Goal: Task Accomplishment & Management: Manage account settings

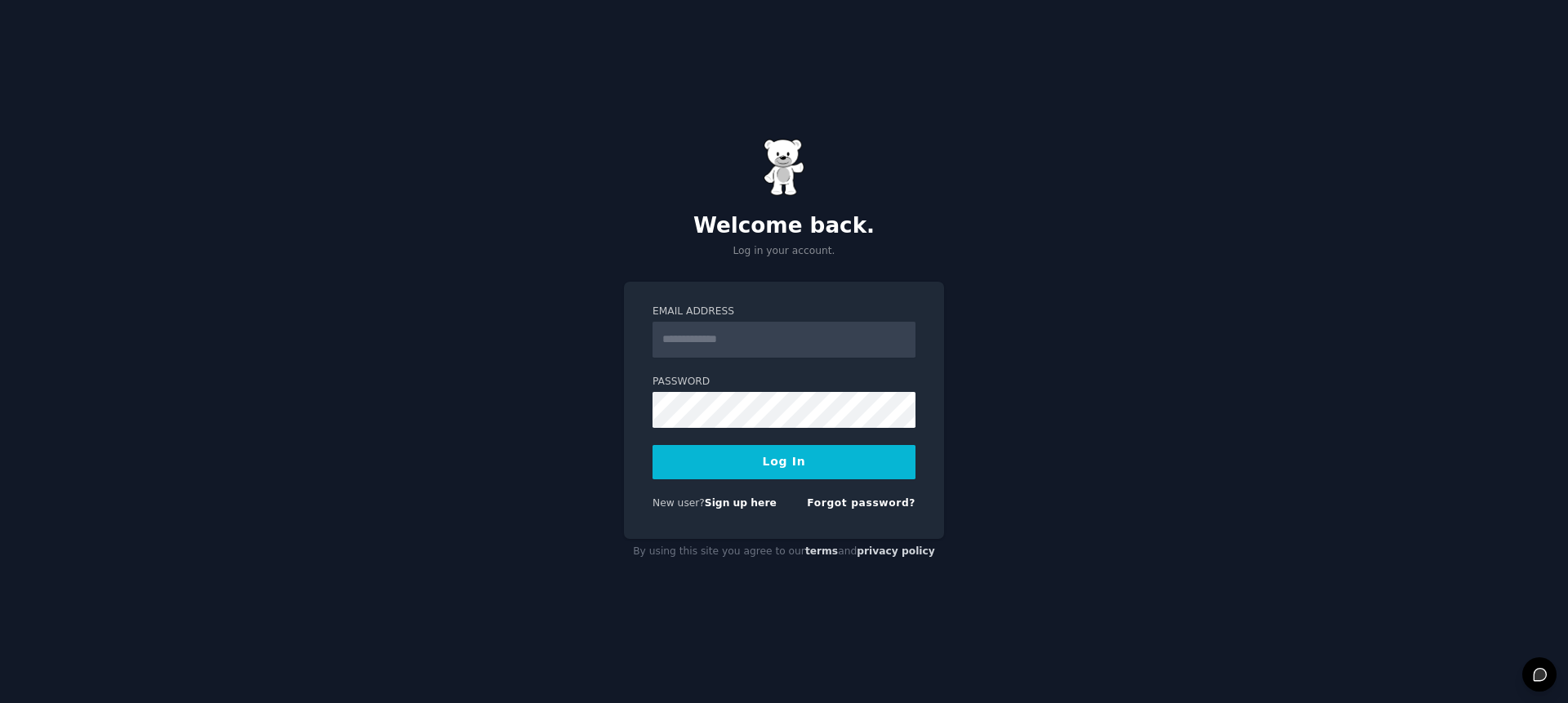
click at [766, 335] on input "Email Address" at bounding box center [784, 339] width 263 height 36
type input "**********"
click at [797, 463] on button "Log In" at bounding box center [784, 463] width 263 height 35
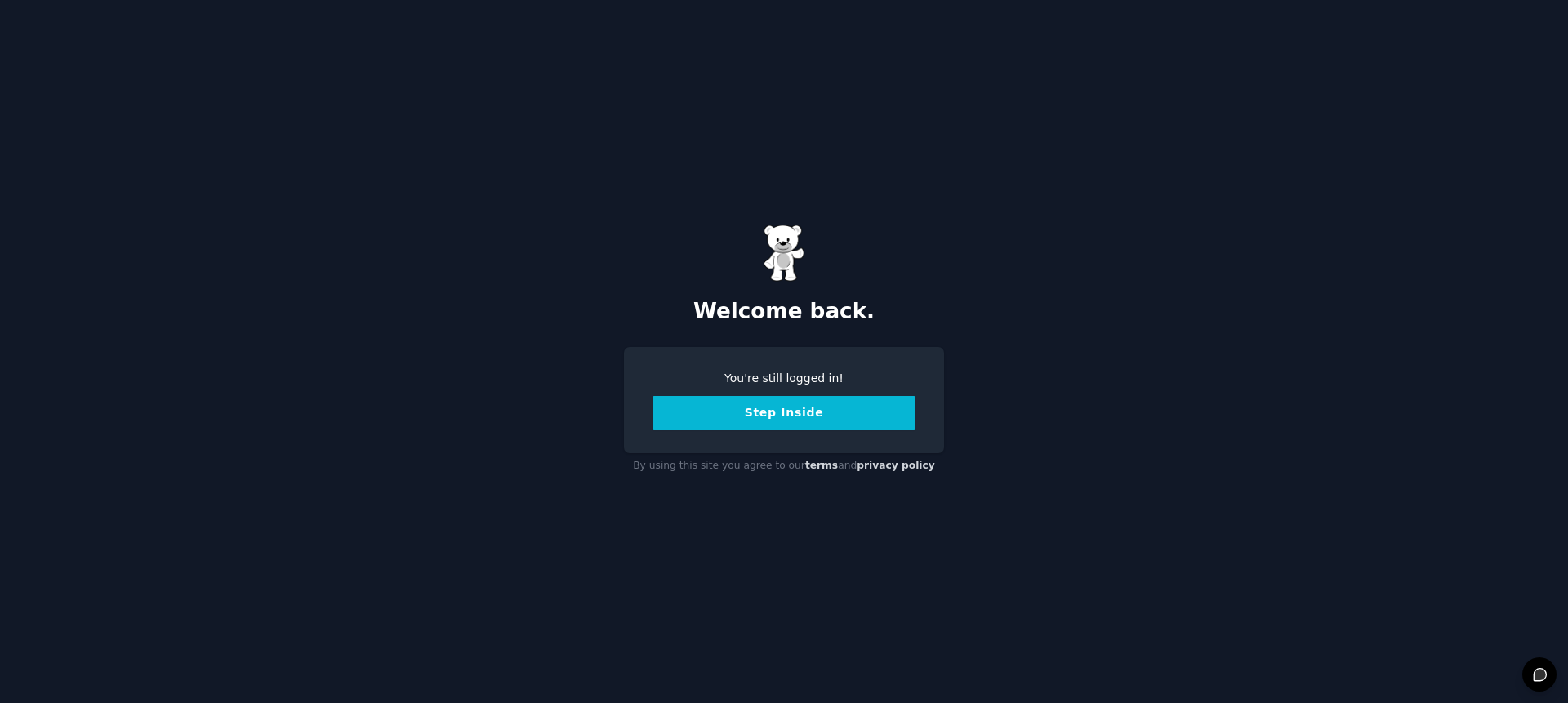
click at [706, 424] on button "Step Inside" at bounding box center [784, 413] width 263 height 35
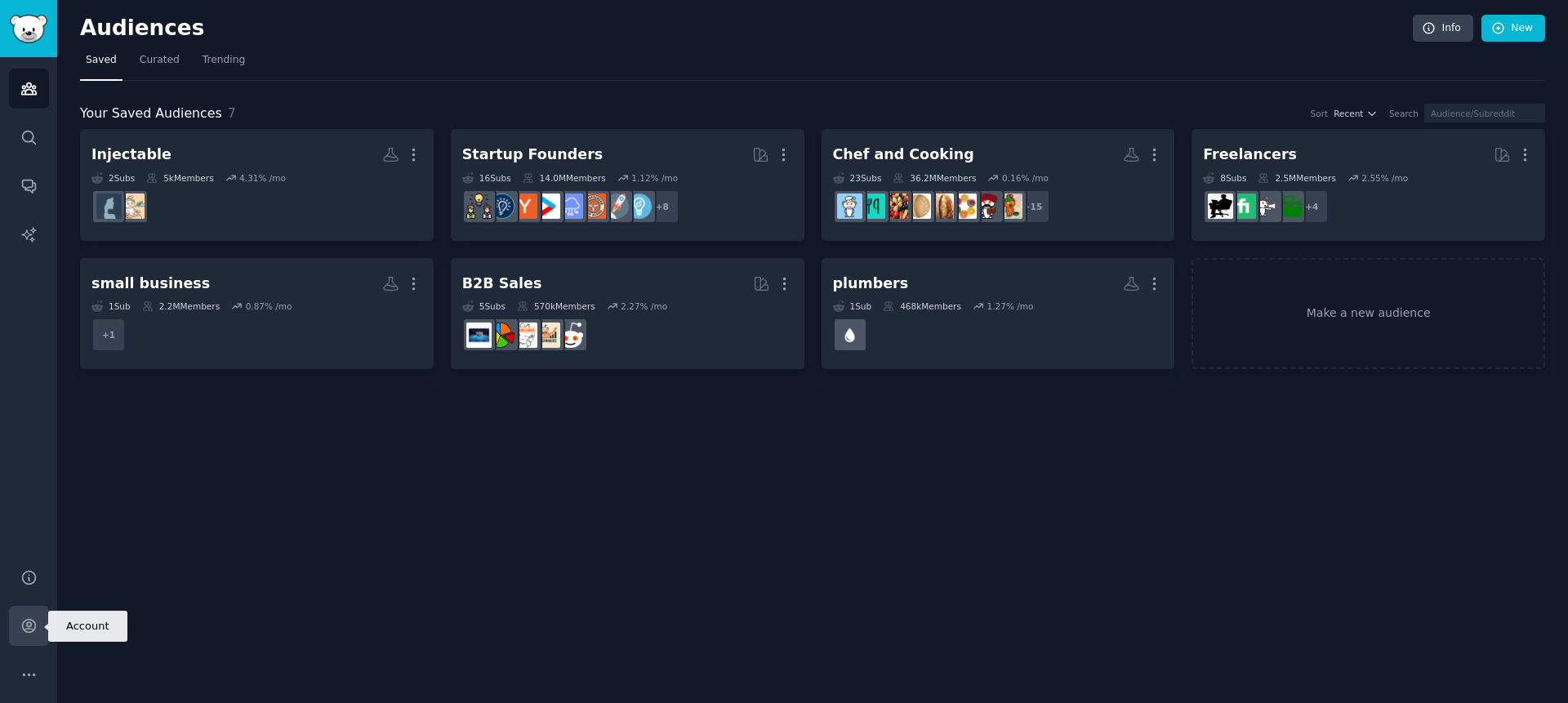
click at [31, 633] on icon "Sidebar" at bounding box center [28, 626] width 17 height 17
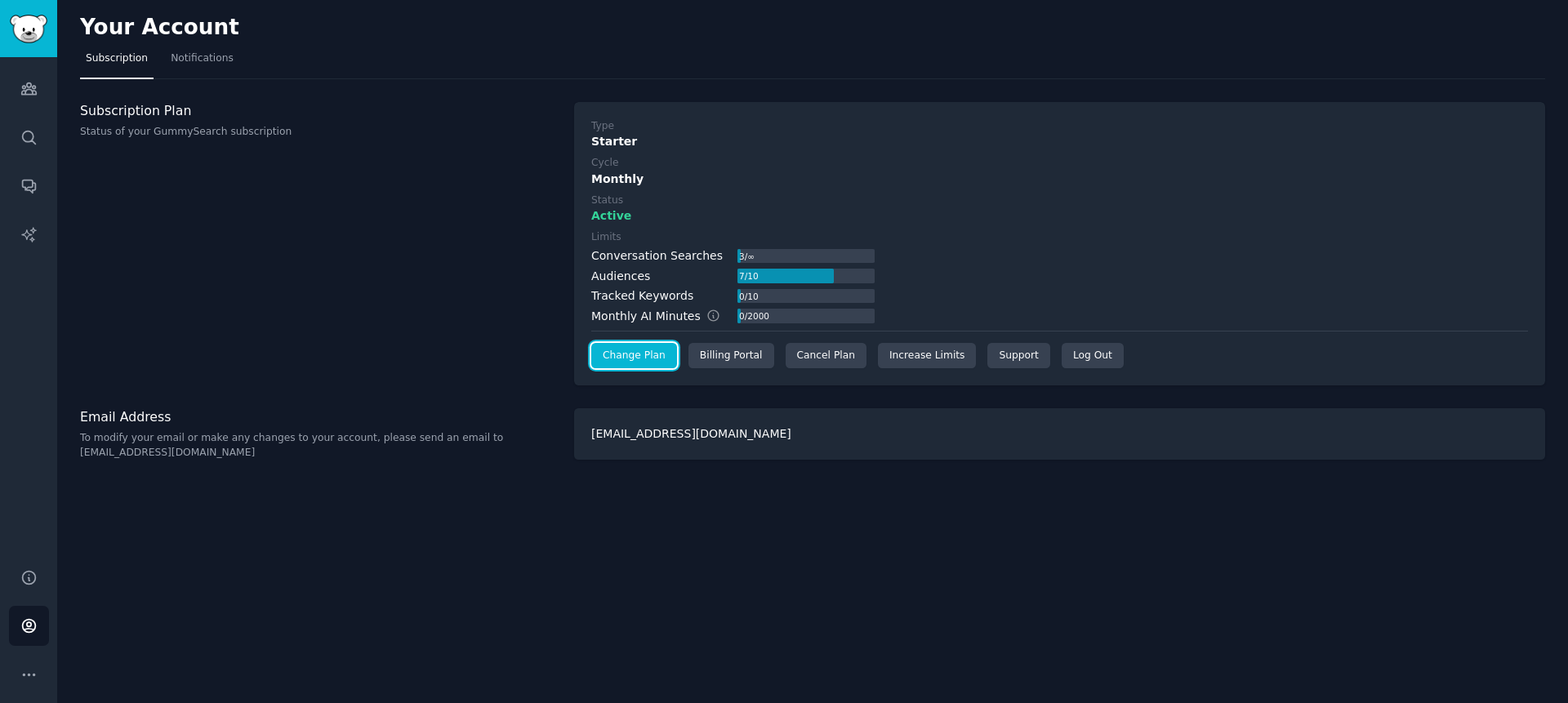
click at [626, 352] on link "Change Plan" at bounding box center [634, 356] width 86 height 26
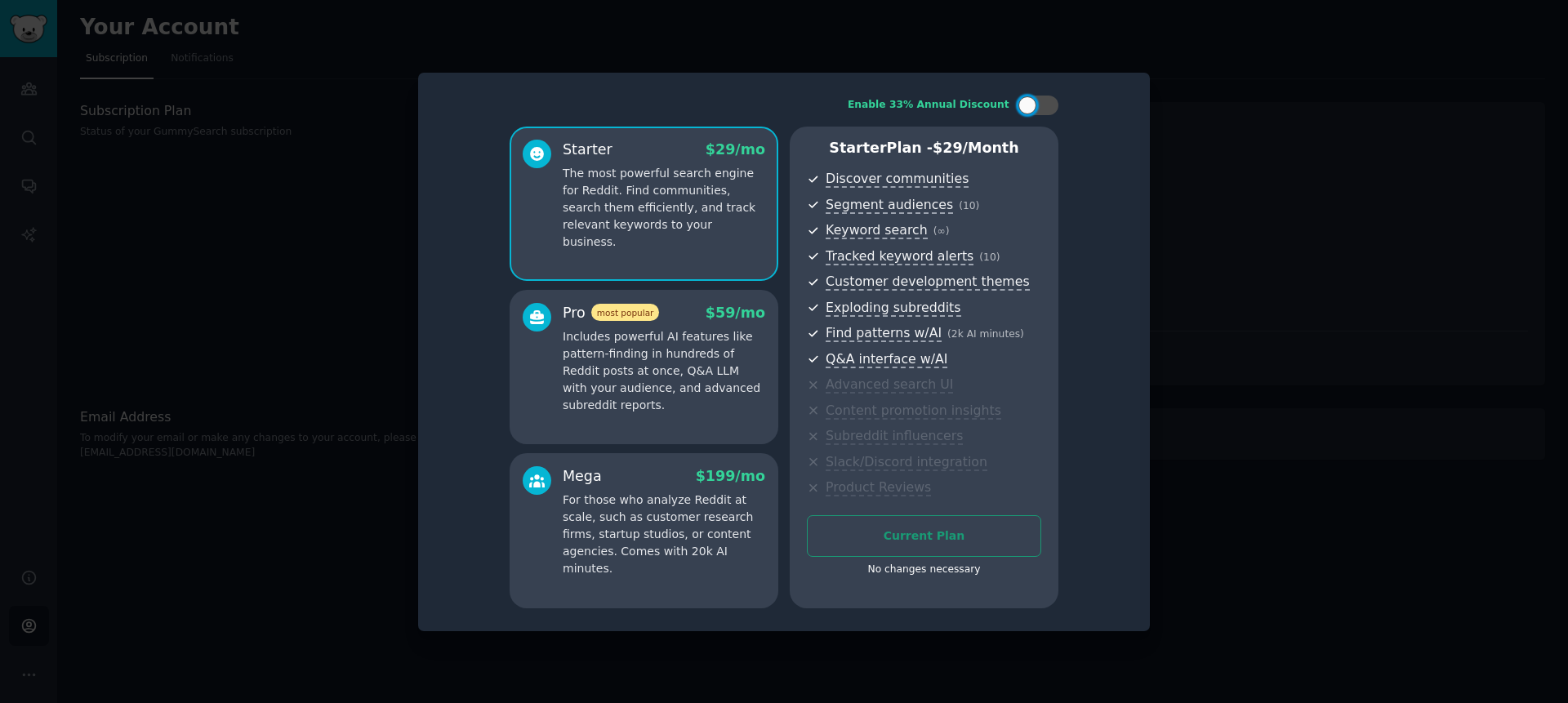
click at [1237, 213] on div at bounding box center [784, 352] width 1568 height 703
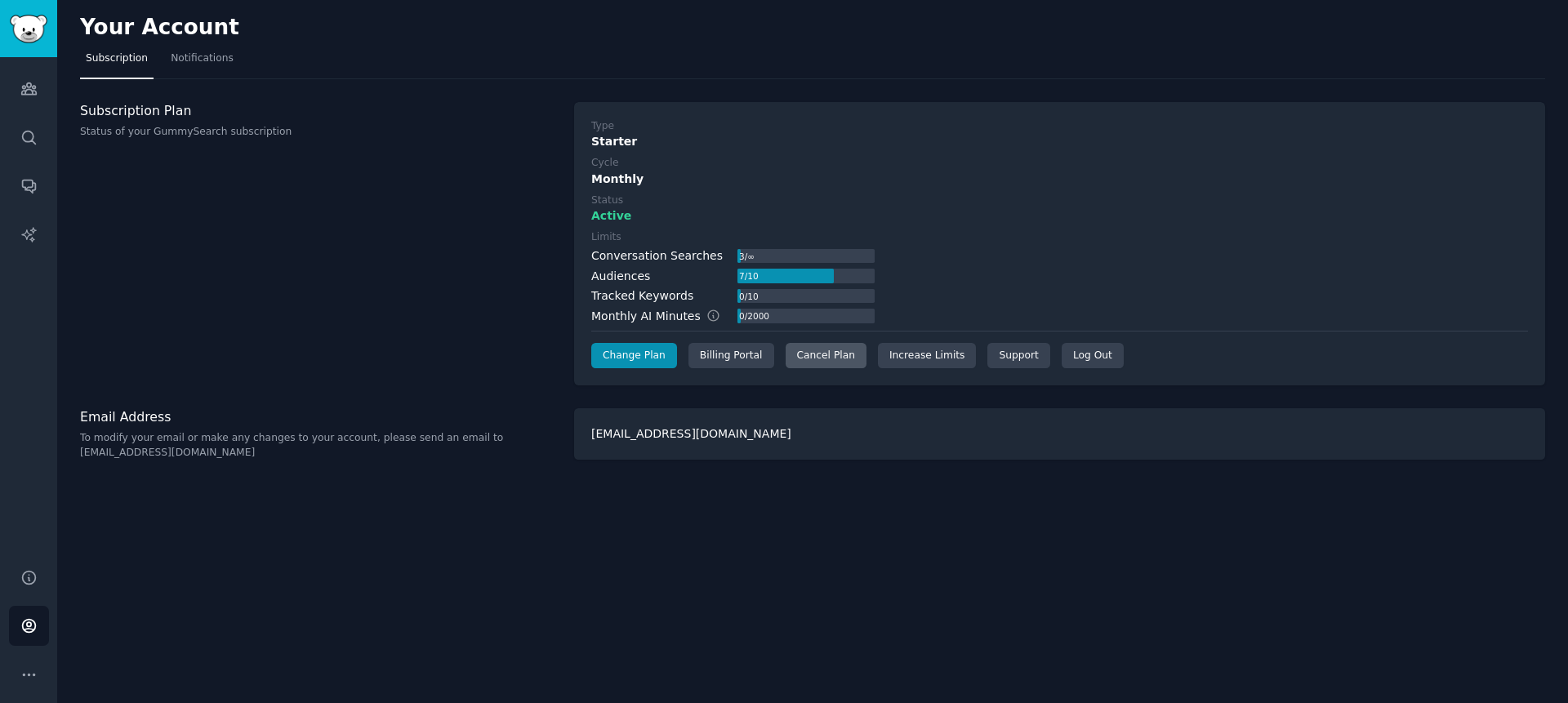
click at [825, 362] on div "Cancel Plan" at bounding box center [826, 356] width 81 height 26
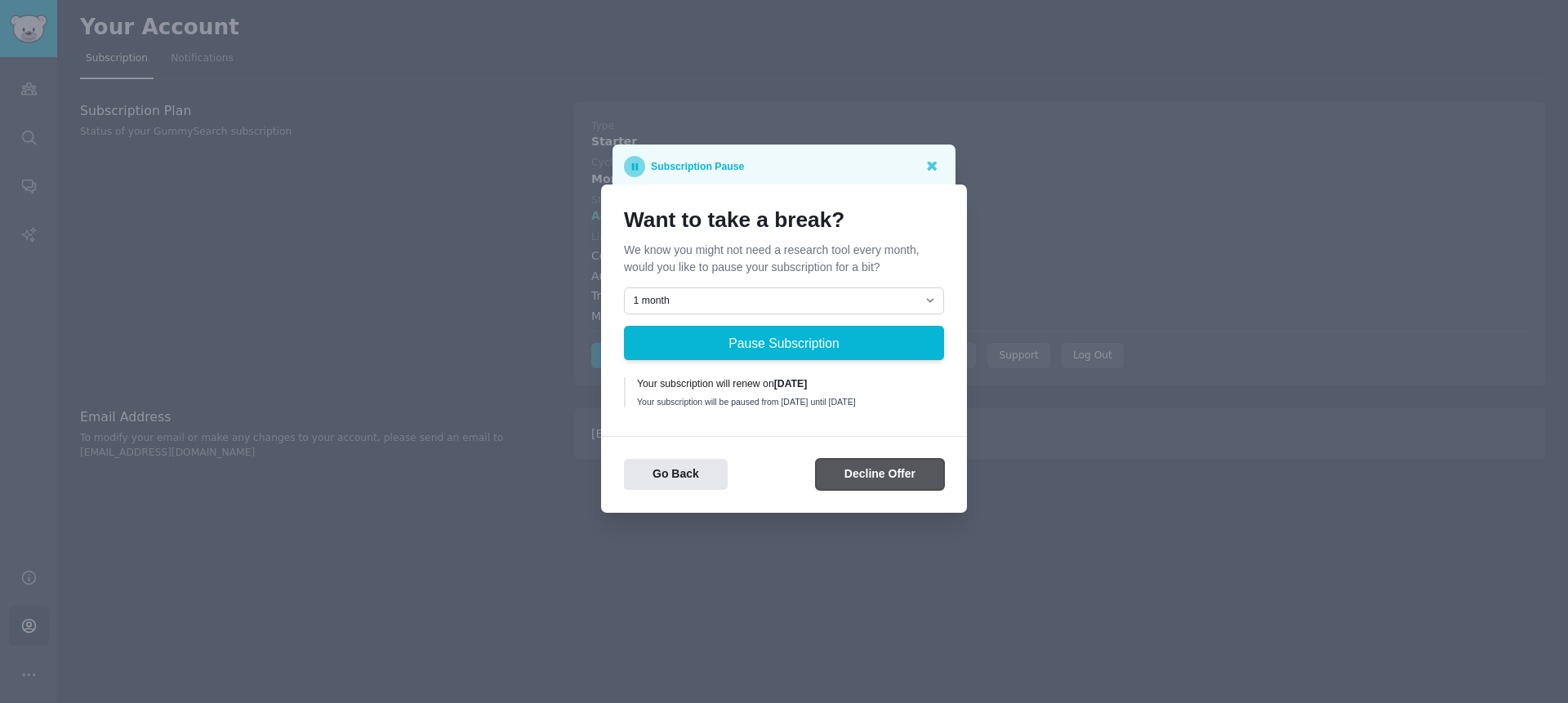
click at [877, 477] on button "Decline Offer" at bounding box center [880, 474] width 128 height 32
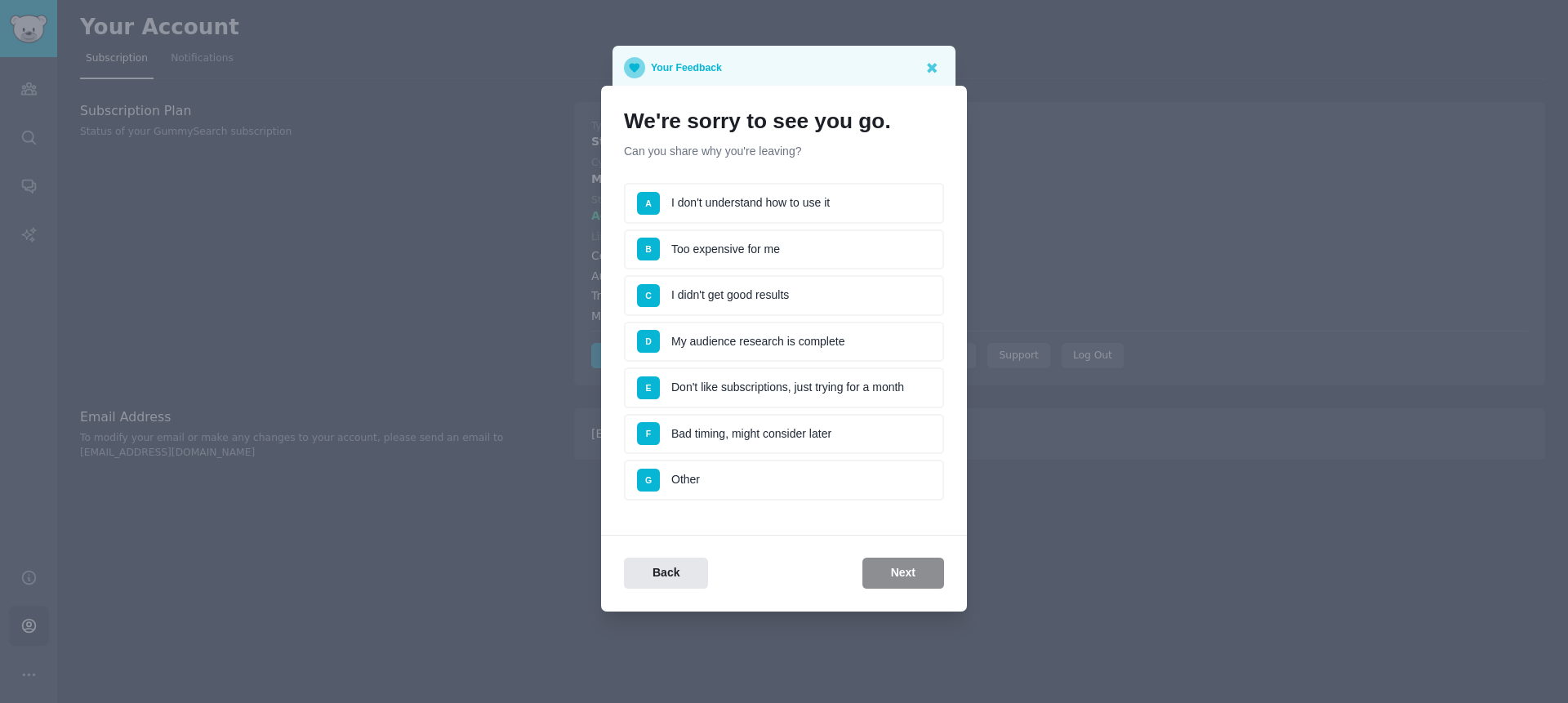
click at [814, 474] on li "G Other" at bounding box center [784, 480] width 321 height 41
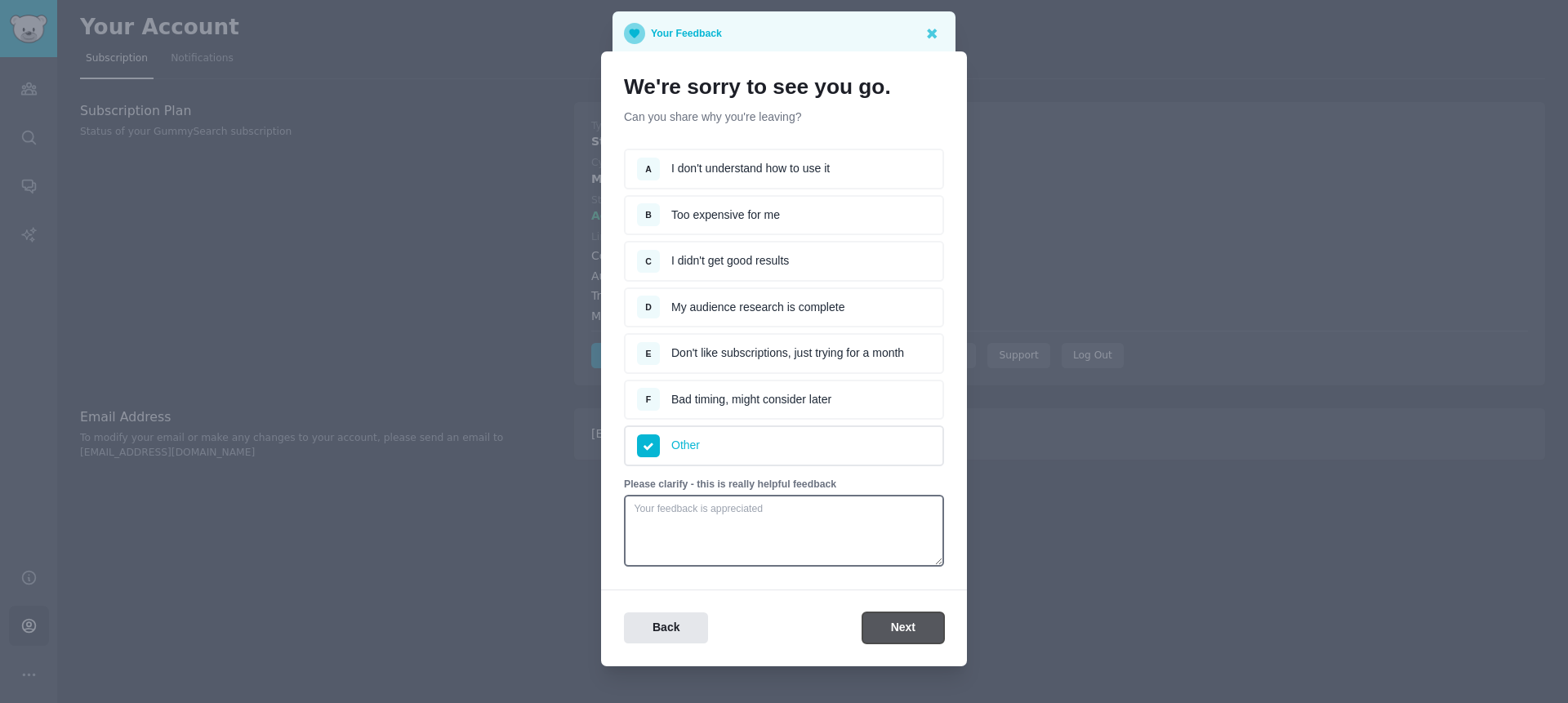
click at [893, 622] on button "Next" at bounding box center [903, 628] width 82 height 32
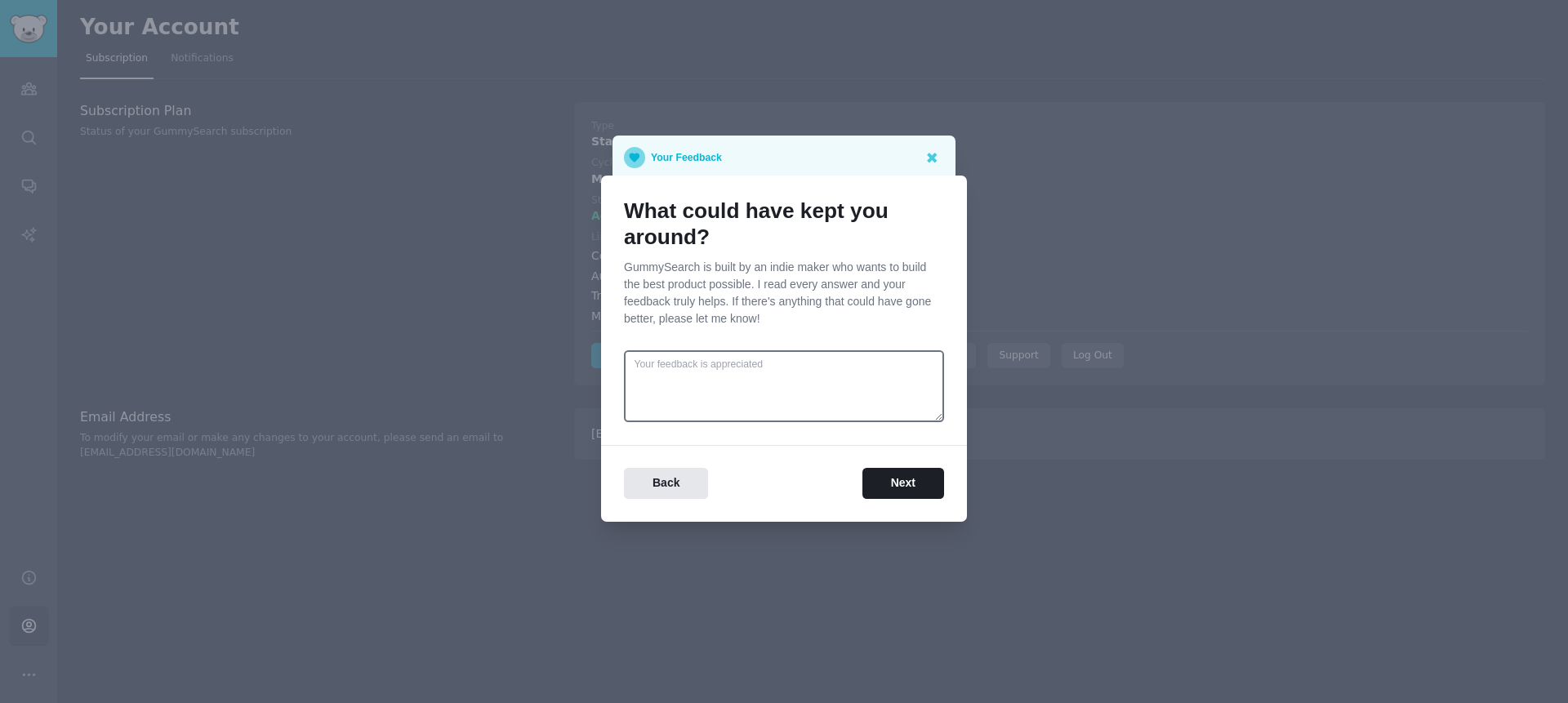
click at [895, 513] on div "What could have kept you around? GummySearch is built by an indie maker who wan…" at bounding box center [784, 349] width 366 height 346
click at [890, 486] on button "Next" at bounding box center [903, 484] width 82 height 32
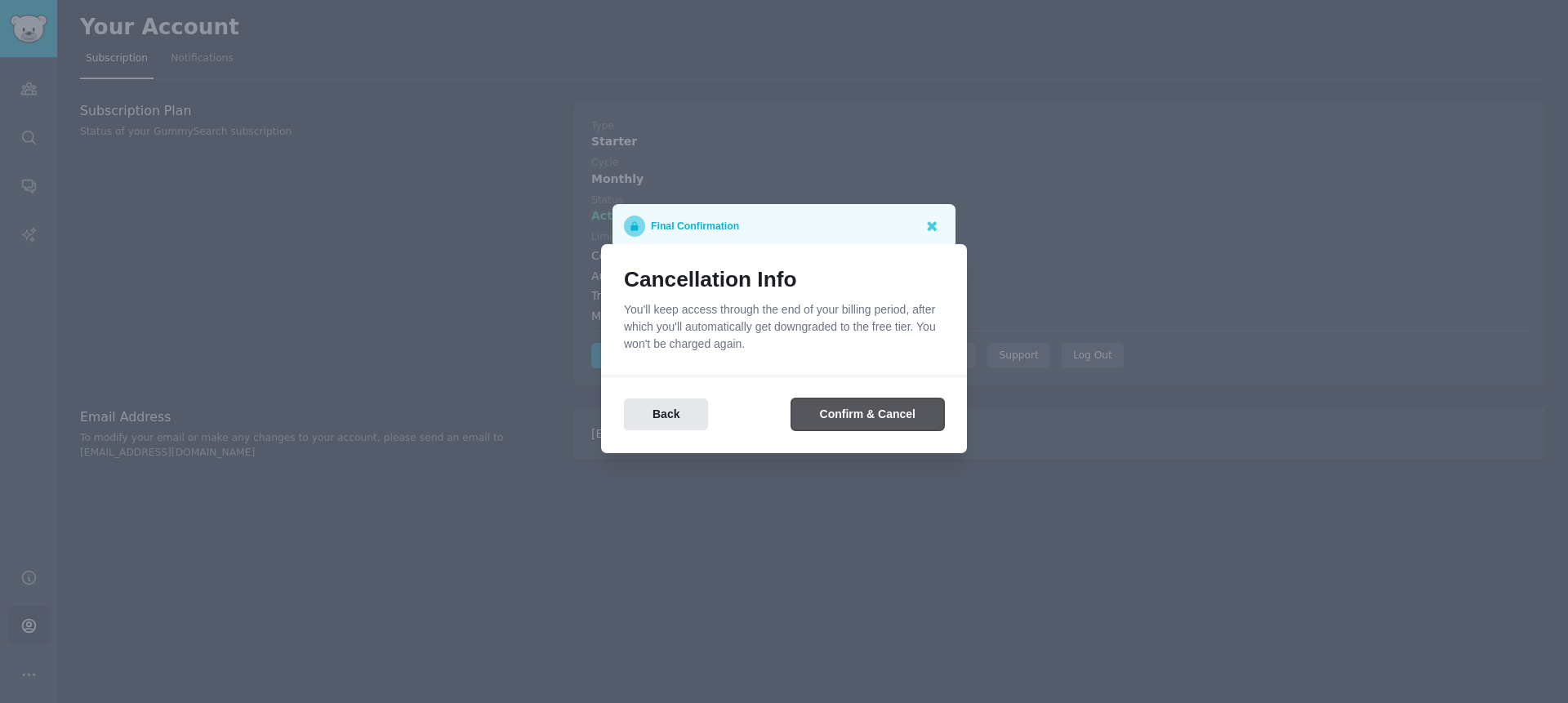
click at [835, 415] on button "Confirm & Cancel" at bounding box center [868, 414] width 153 height 32
